Goal: Information Seeking & Learning: Learn about a topic

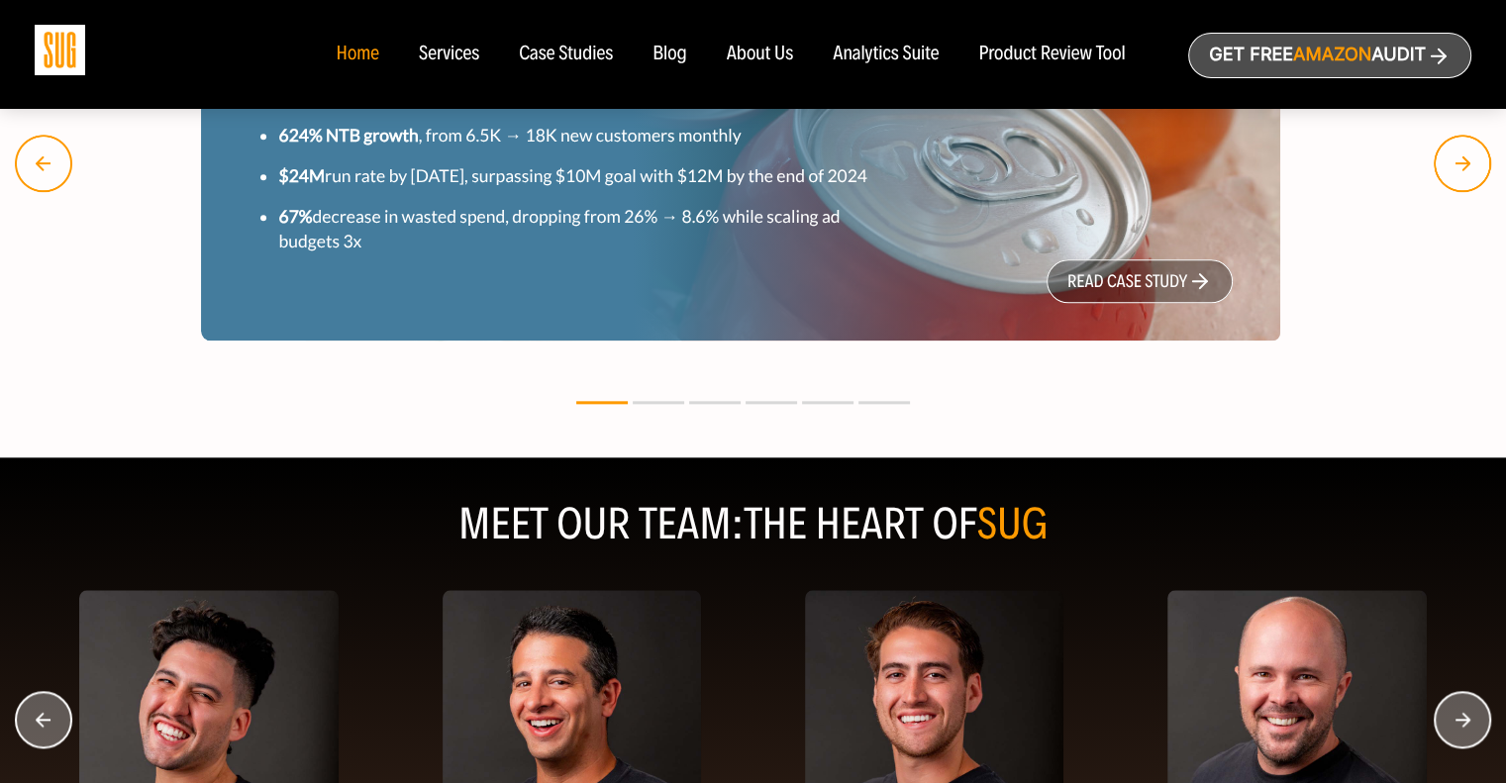
scroll to position [2535, 0]
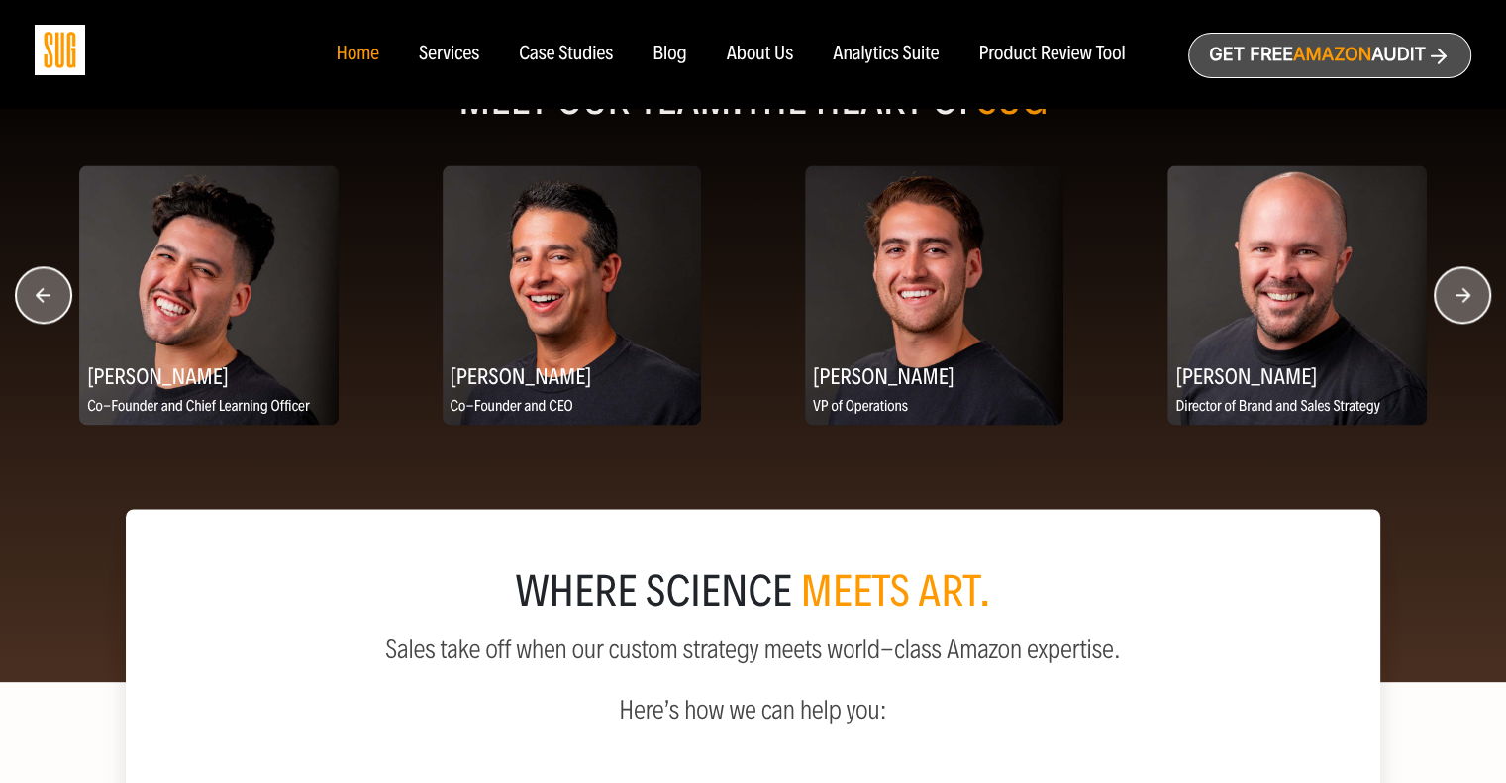
click at [453, 53] on div "Services" at bounding box center [449, 55] width 60 height 22
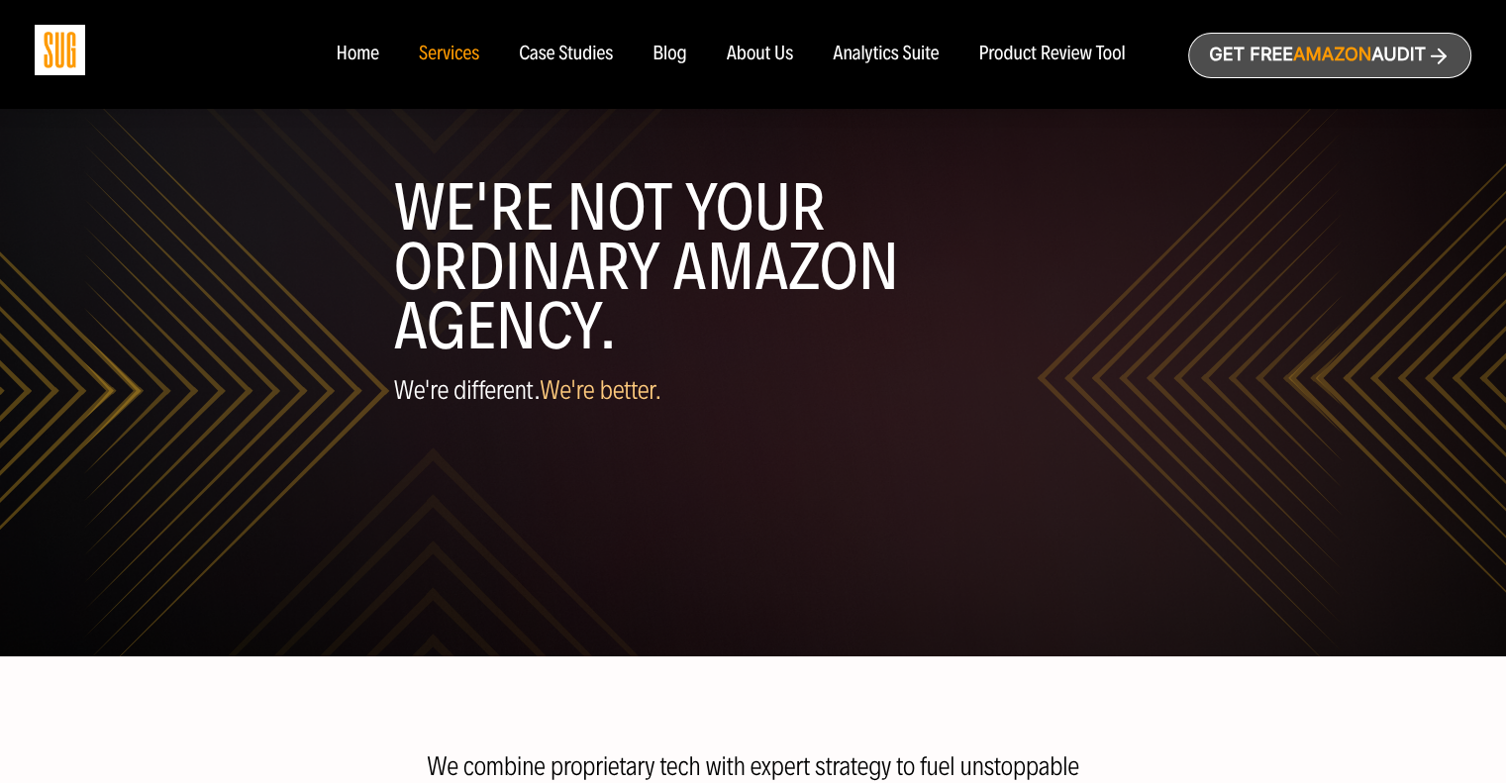
click at [598, 65] on div "Case Studies" at bounding box center [566, 55] width 94 height 22
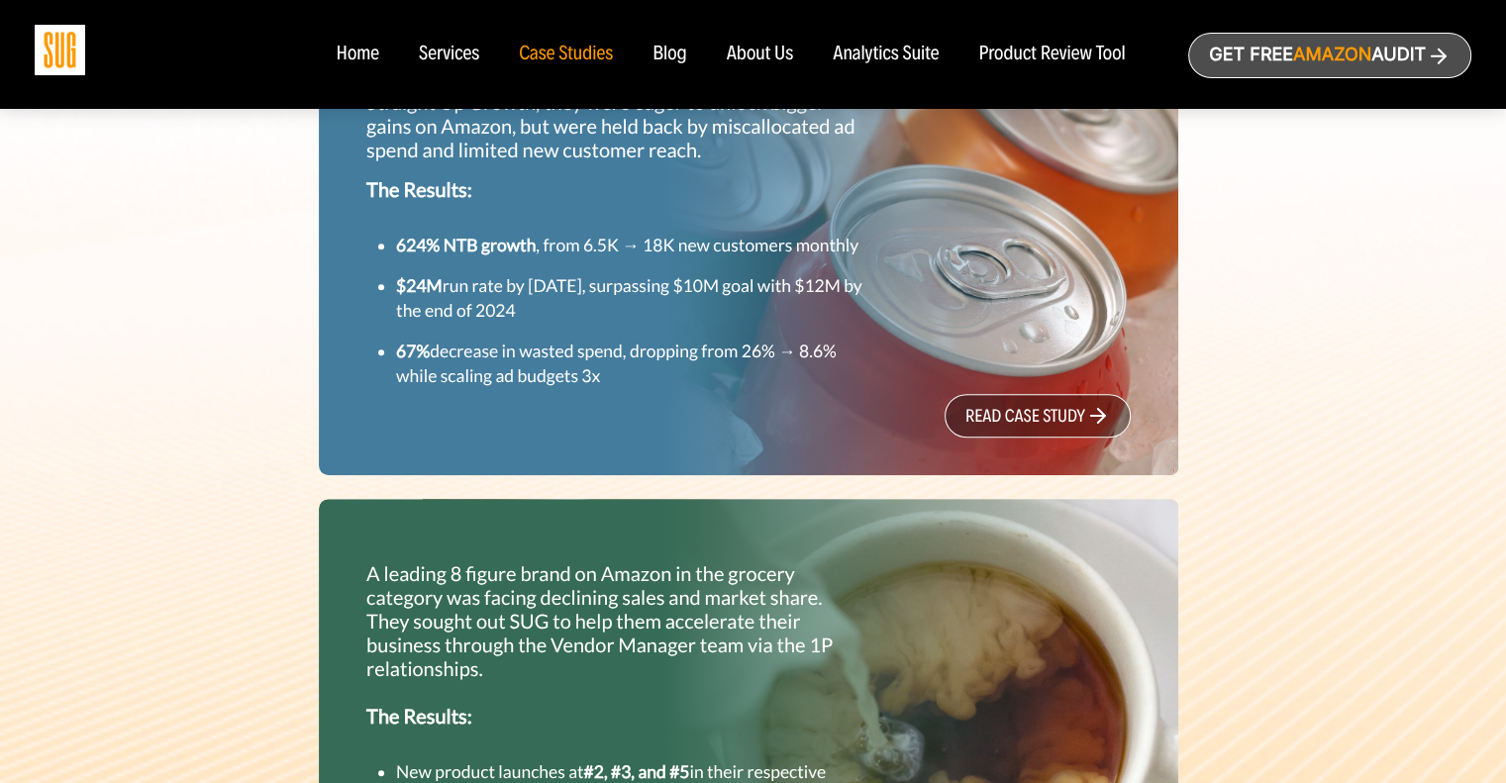
scroll to position [796, 0]
